Goal: Task Accomplishment & Management: Manage account settings

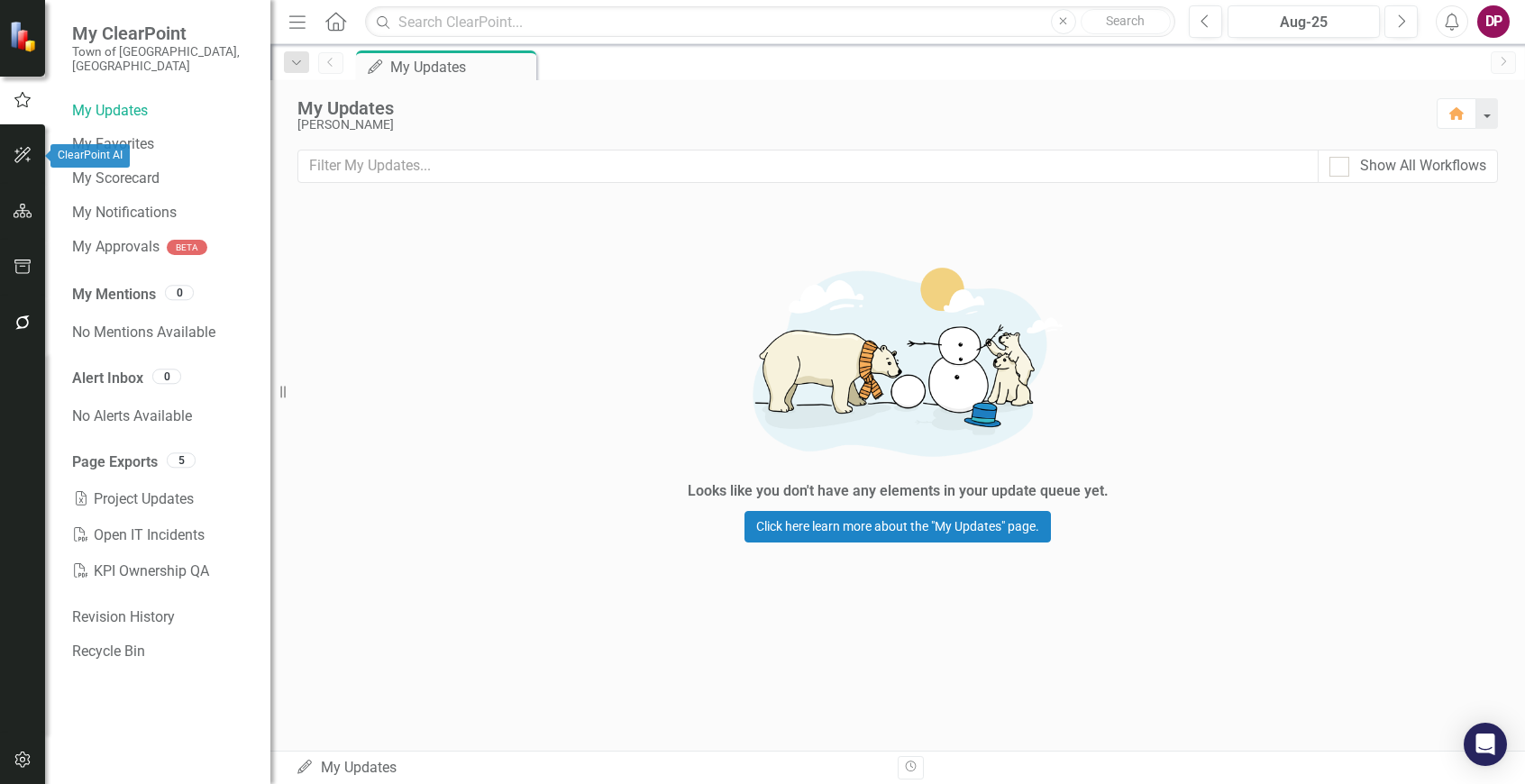
click at [23, 145] on button "button" at bounding box center [23, 156] width 41 height 38
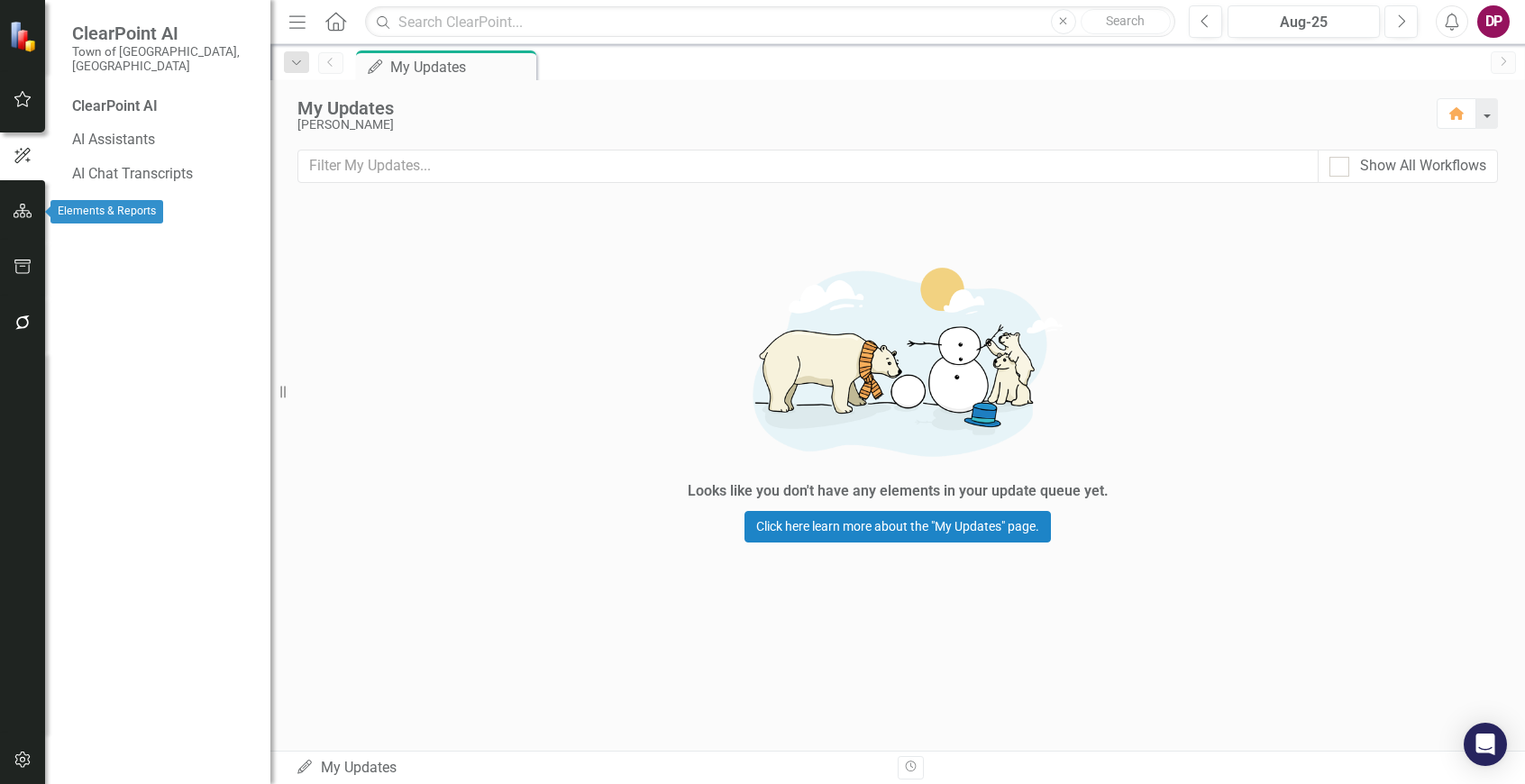
click at [19, 220] on button "button" at bounding box center [23, 211] width 41 height 38
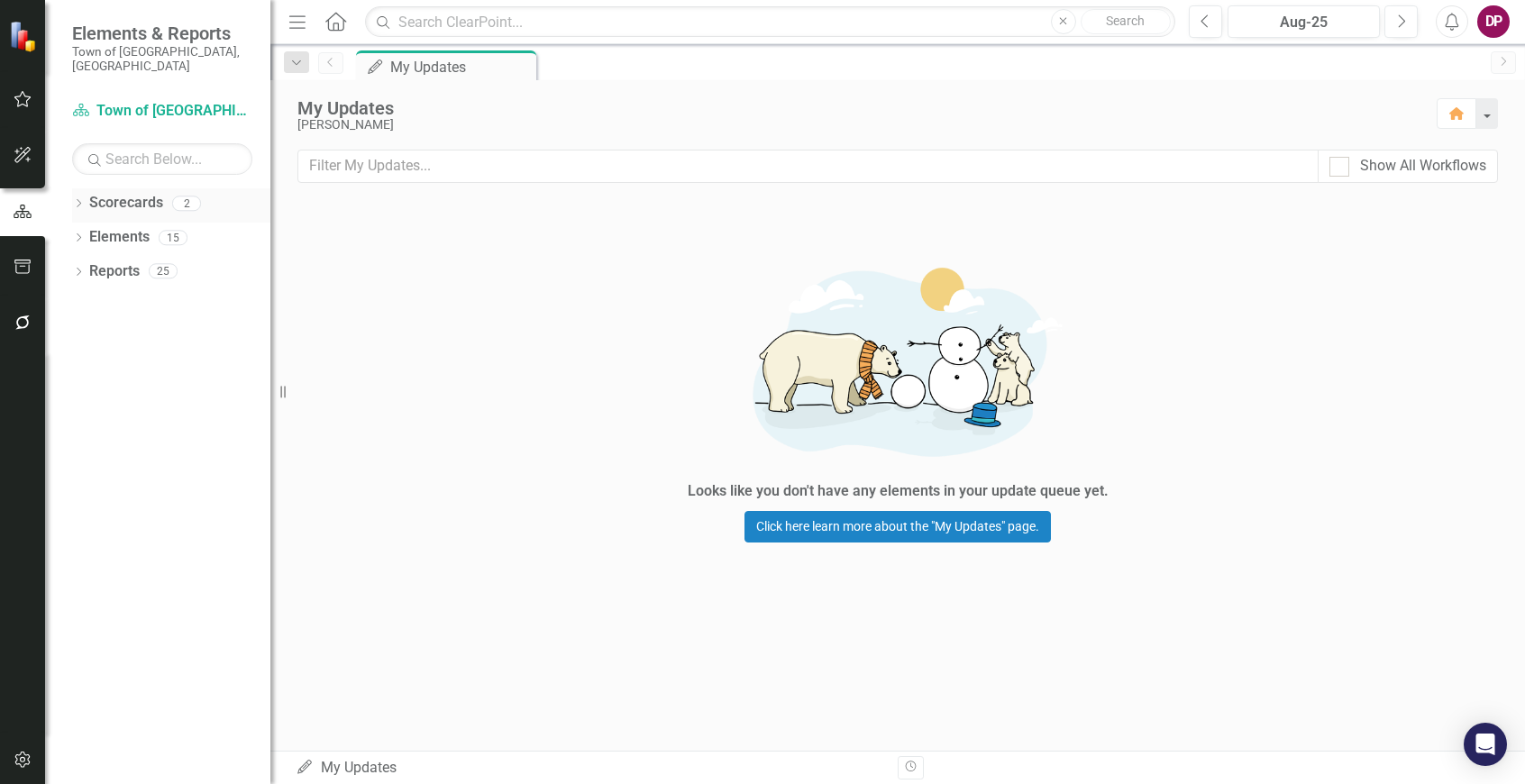
click at [77, 199] on icon "Dropdown" at bounding box center [78, 204] width 13 height 10
click at [90, 232] on icon at bounding box center [89, 236] width 5 height 9
click at [185, 261] on link "Public Works" at bounding box center [194, 271] width 154 height 21
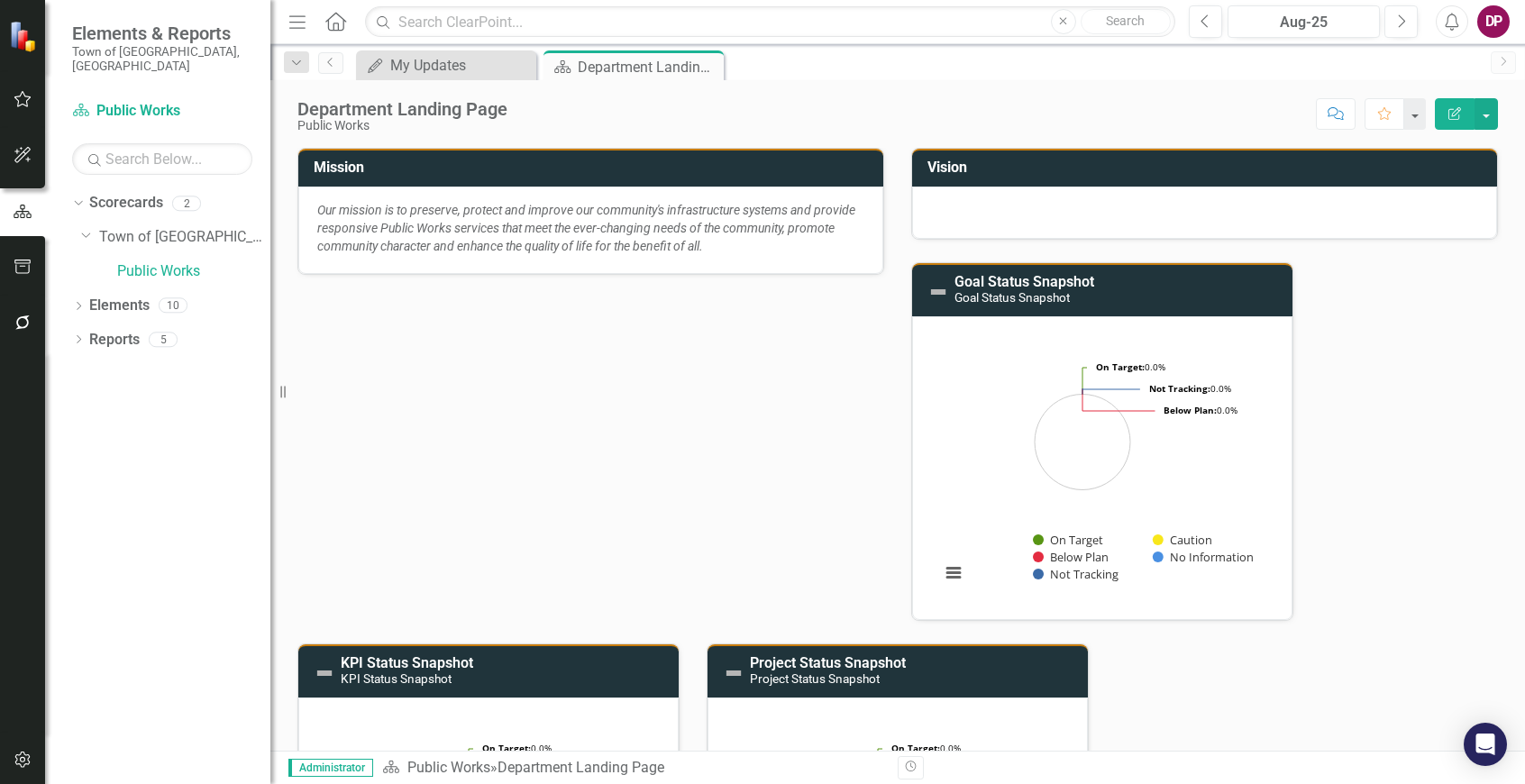
click at [1454, 121] on button "Edit Report" at bounding box center [1454, 114] width 40 height 32
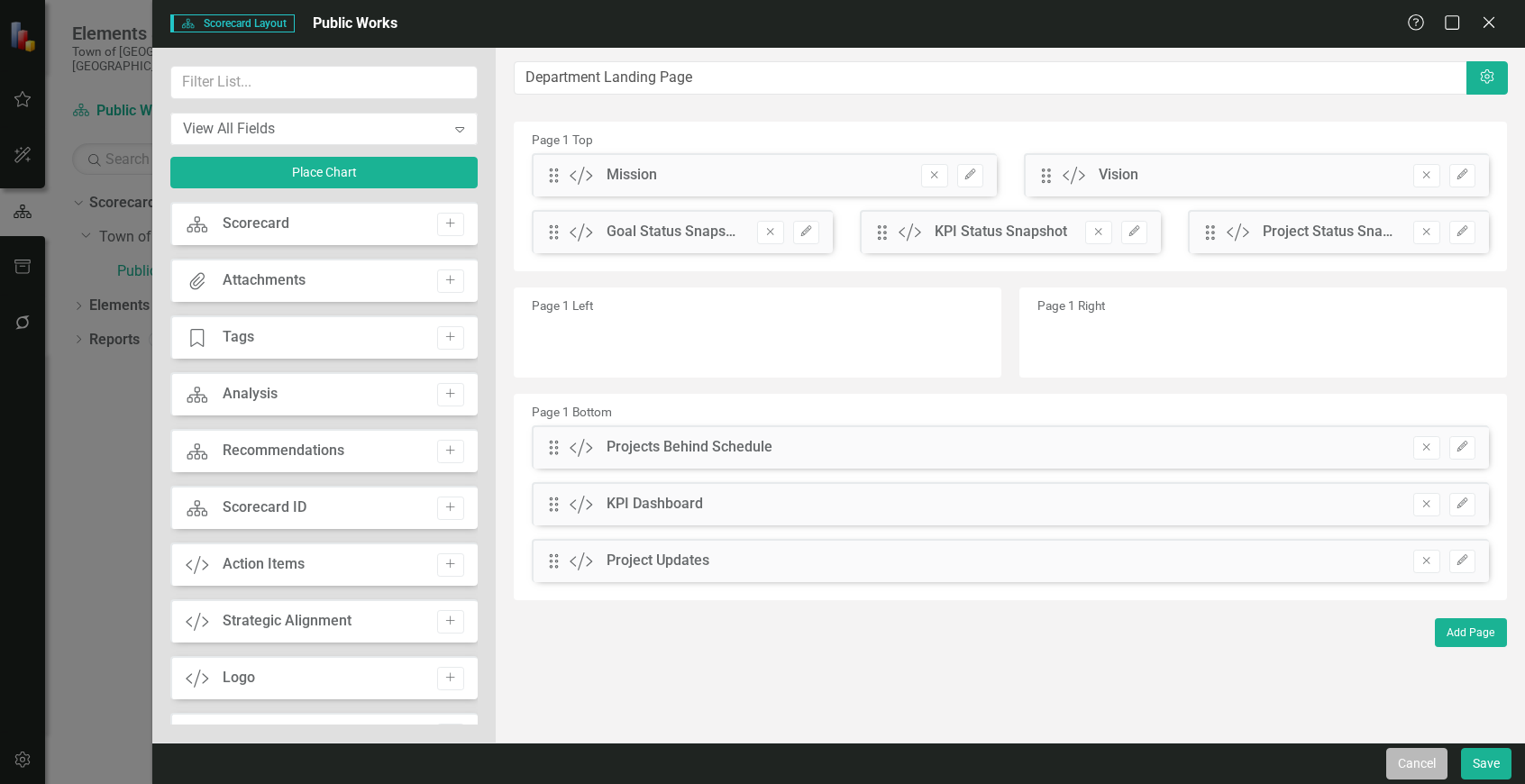
click at [1399, 762] on button "Cancel" at bounding box center [1416, 763] width 61 height 32
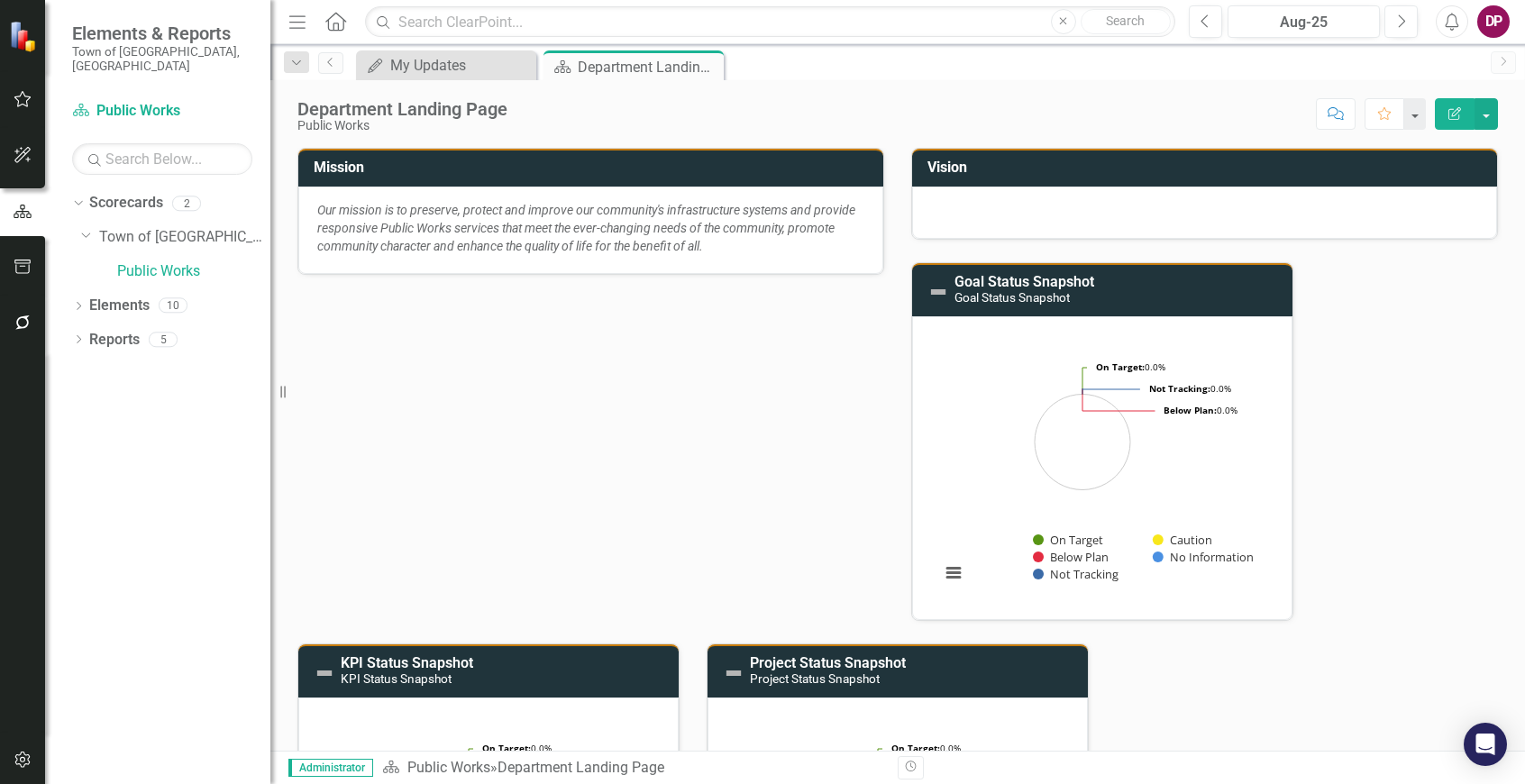
click at [1183, 210] on div at bounding box center [1205, 212] width 585 height 52
click at [1174, 176] on td "Vision" at bounding box center [1208, 170] width 561 height 30
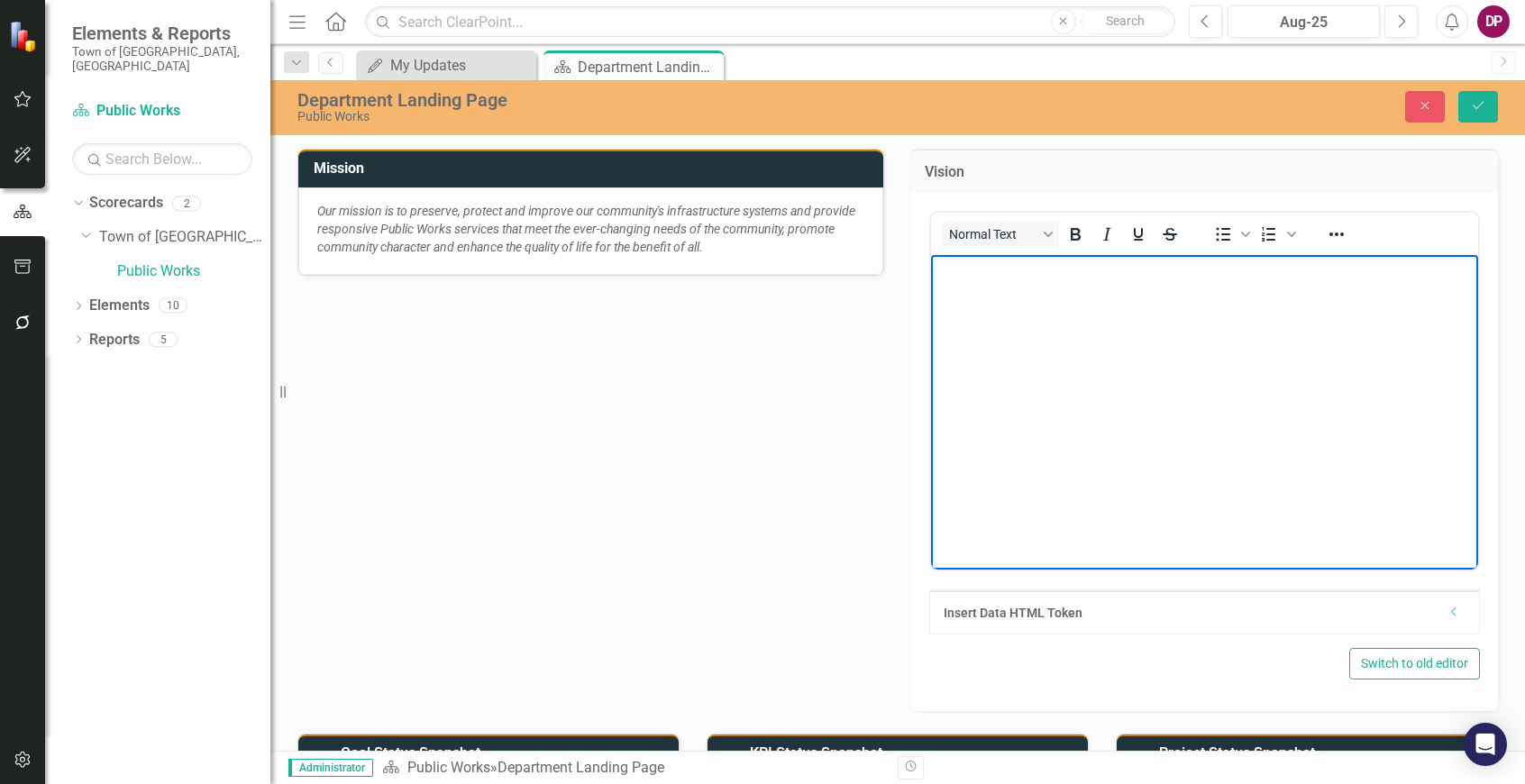
click at [1156, 396] on body "Rich Text Area. Press ALT-0 for help." at bounding box center [1205, 389] width 547 height 270
click at [1194, 315] on body "Rich Text Area. Press ALT-0 for help." at bounding box center [1205, 389] width 547 height 270
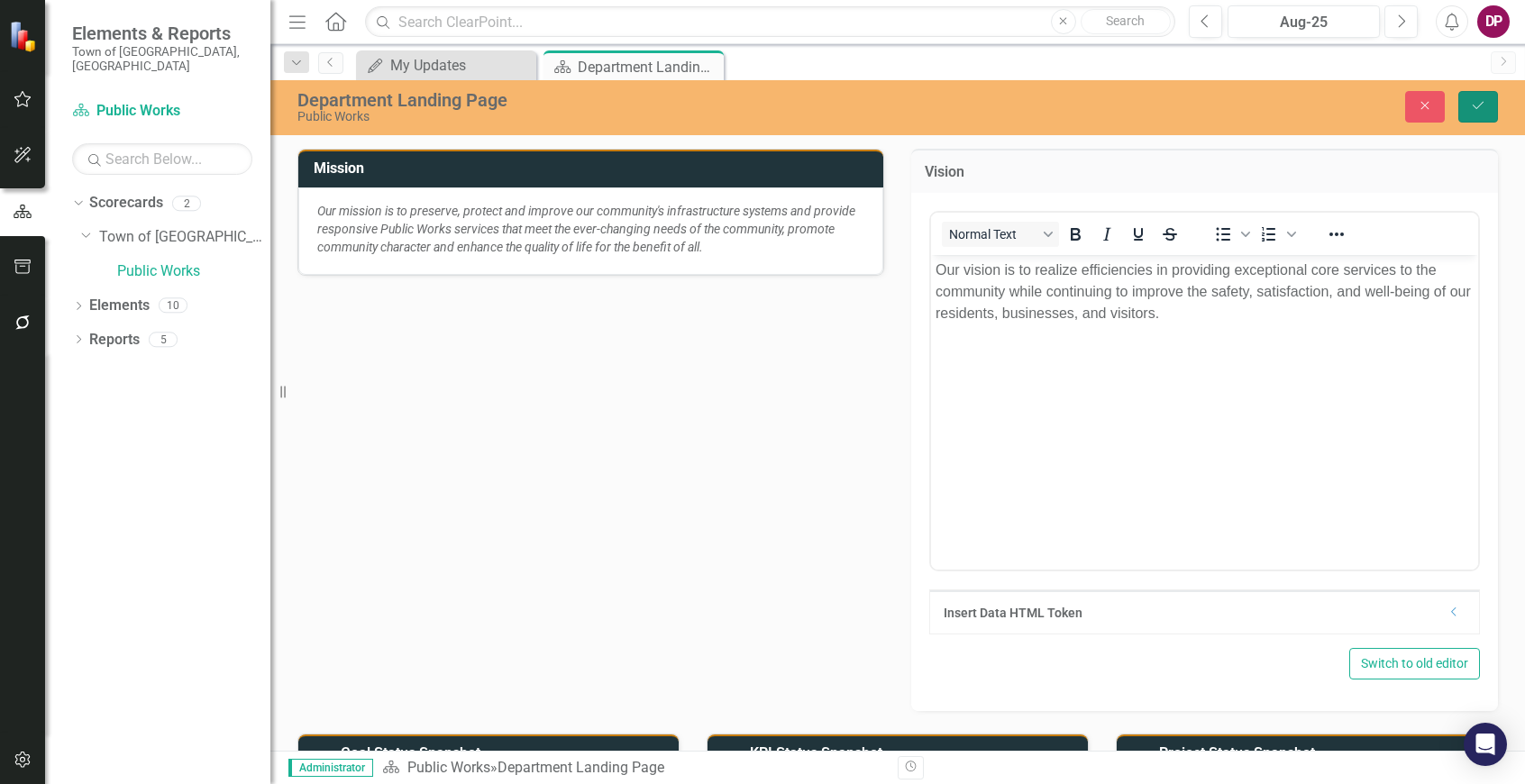
click at [1480, 116] on button "Save" at bounding box center [1478, 107] width 40 height 32
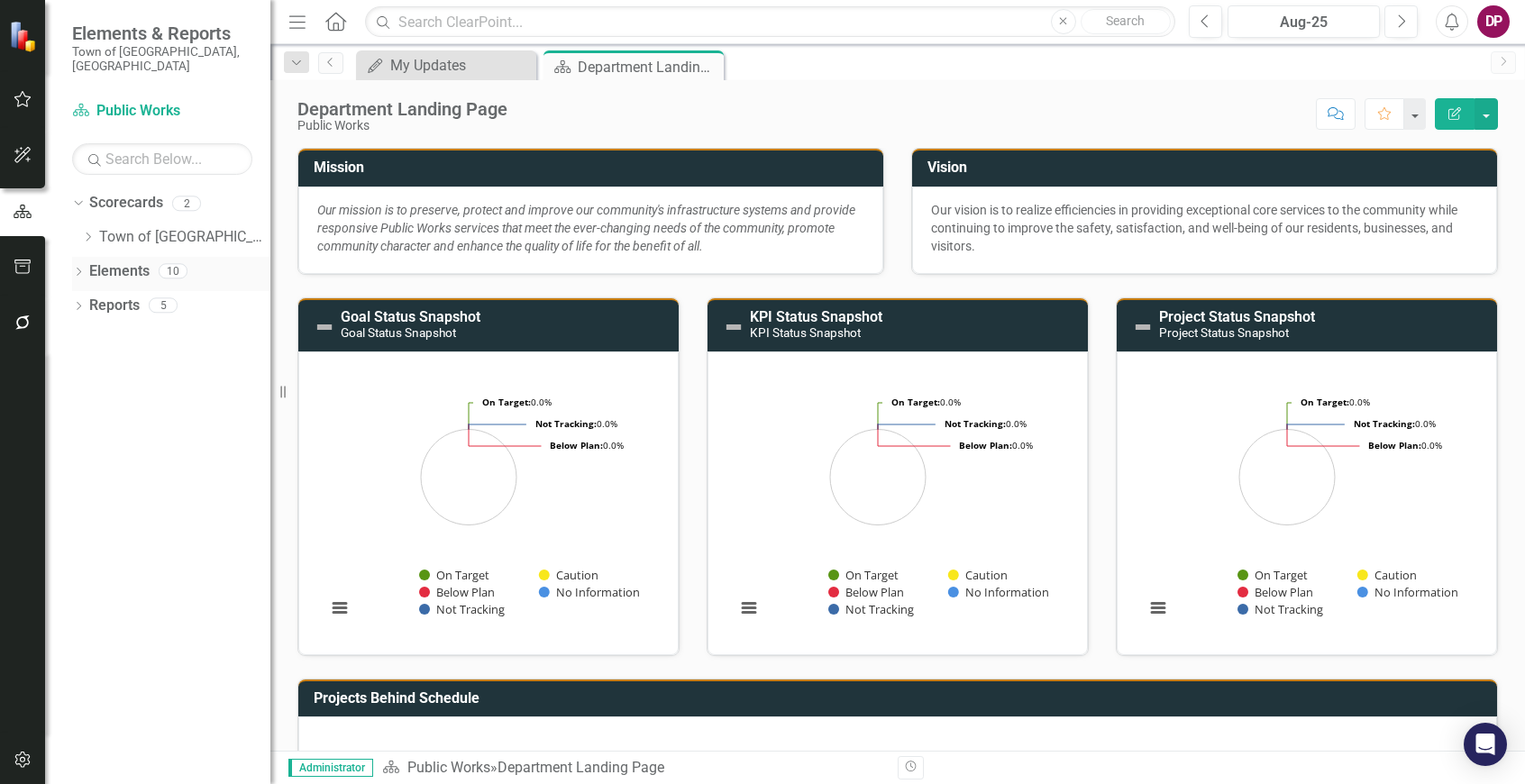
click at [78, 268] on icon "Dropdown" at bounding box center [78, 273] width 13 height 10
click at [93, 336] on icon "Dropdown" at bounding box center [87, 341] width 13 height 10
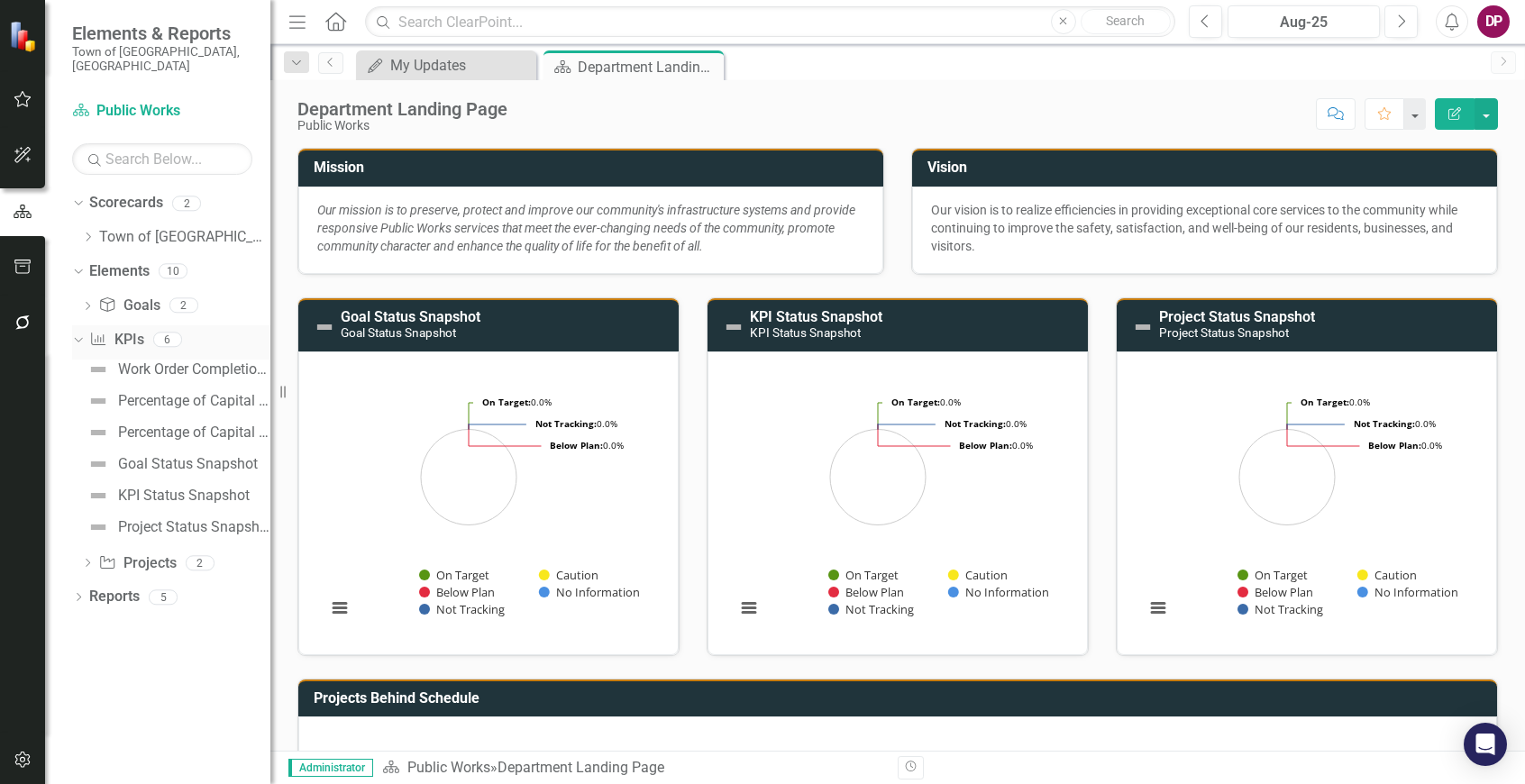
click at [141, 329] on link "KPI KPIs" at bounding box center [116, 339] width 54 height 21
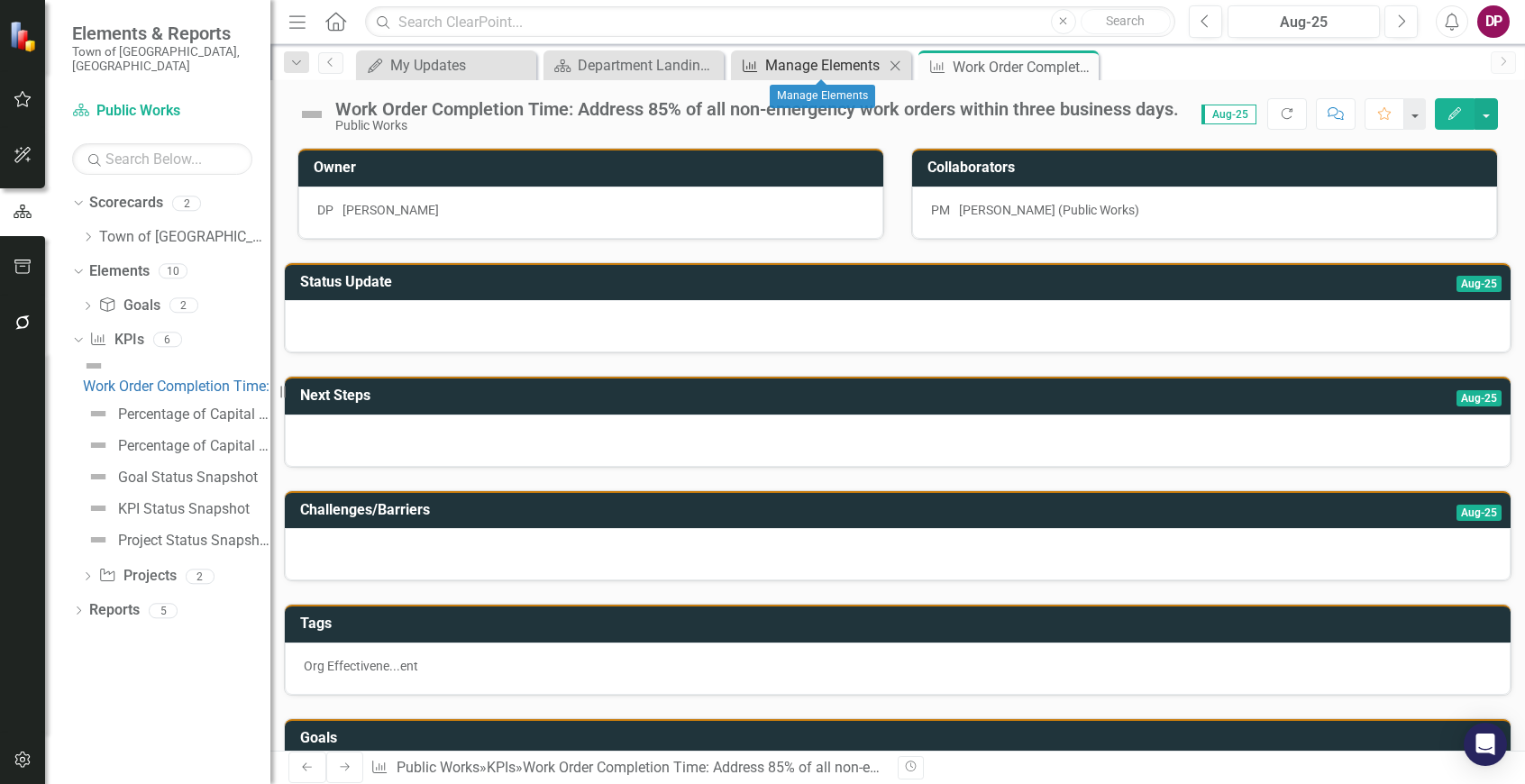
click at [780, 61] on div "Manage Elements" at bounding box center [824, 65] width 119 height 23
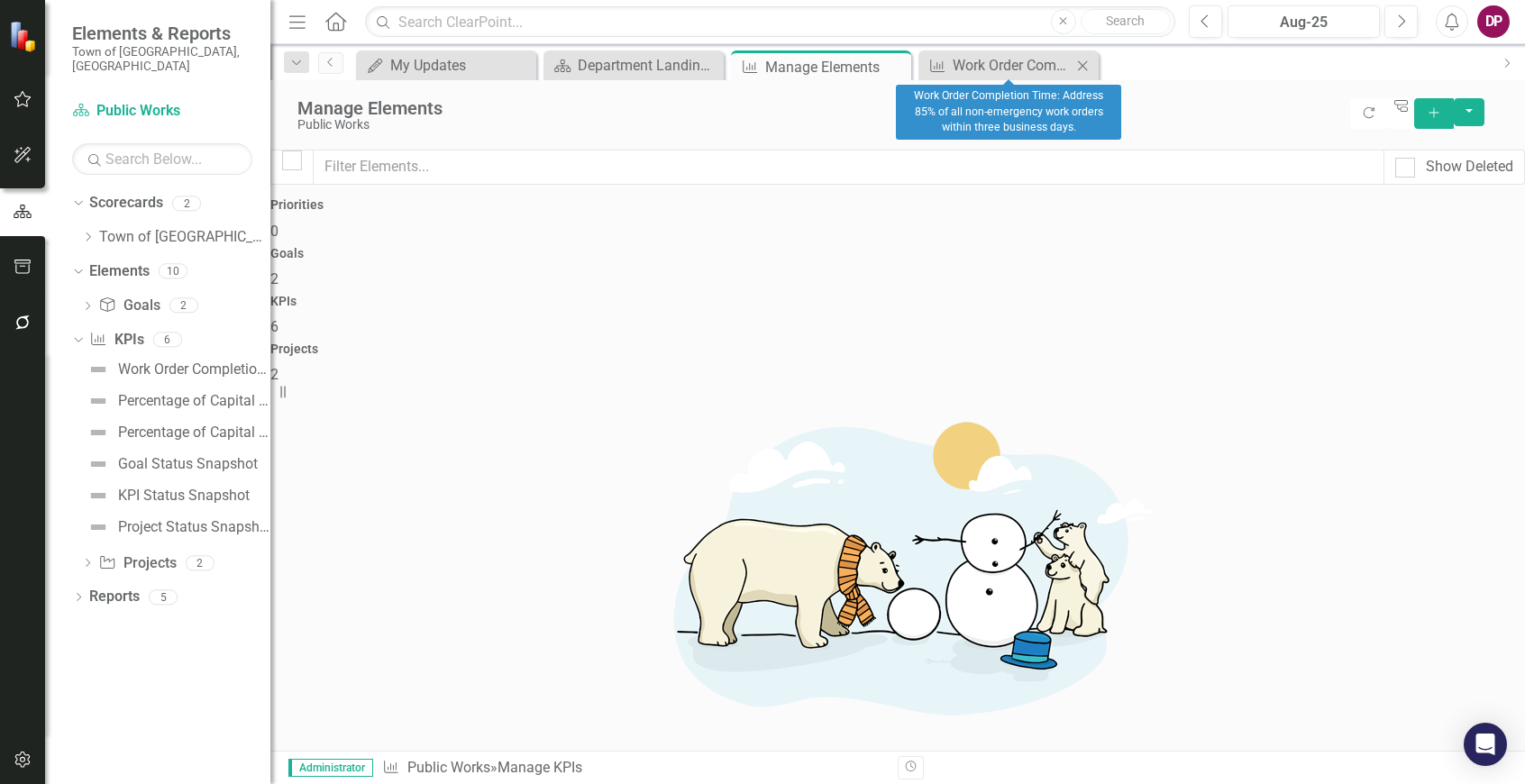
click at [1084, 68] on icon "Close" at bounding box center [1082, 66] width 18 height 14
